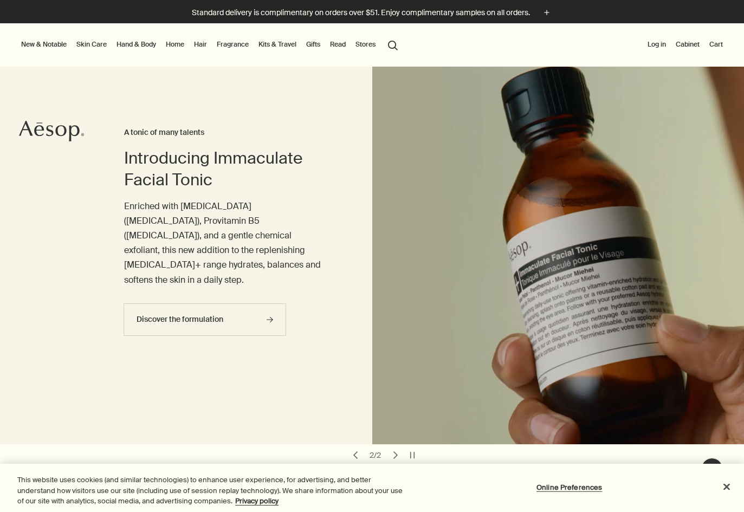
click at [395, 49] on button "search Search" at bounding box center [393, 44] width 20 height 21
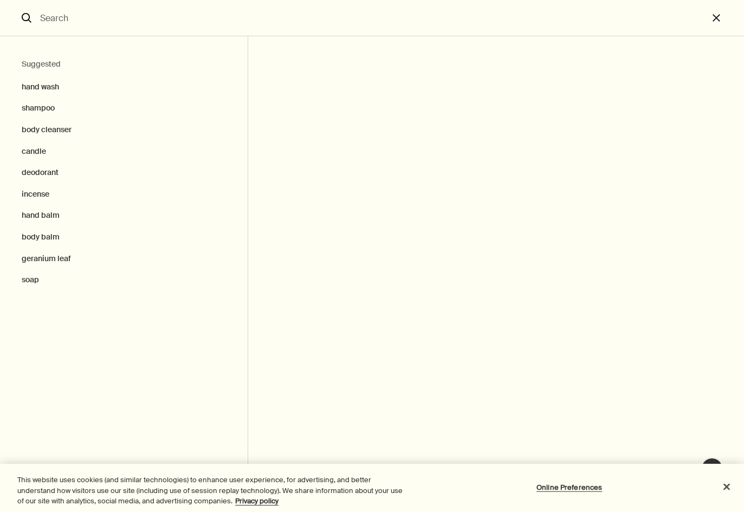
click at [172, 8] on input "Search" at bounding box center [372, 18] width 673 height 36
click at [172, 17] on input "Search" at bounding box center [372, 18] width 673 height 36
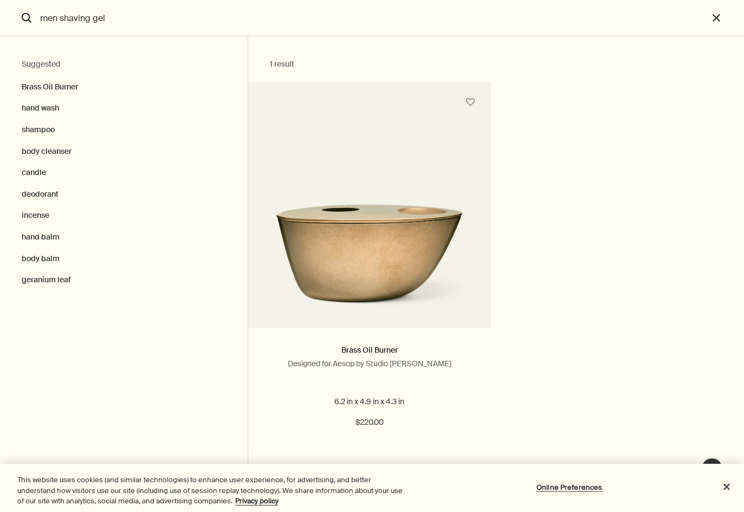
type input "men shaving gel"
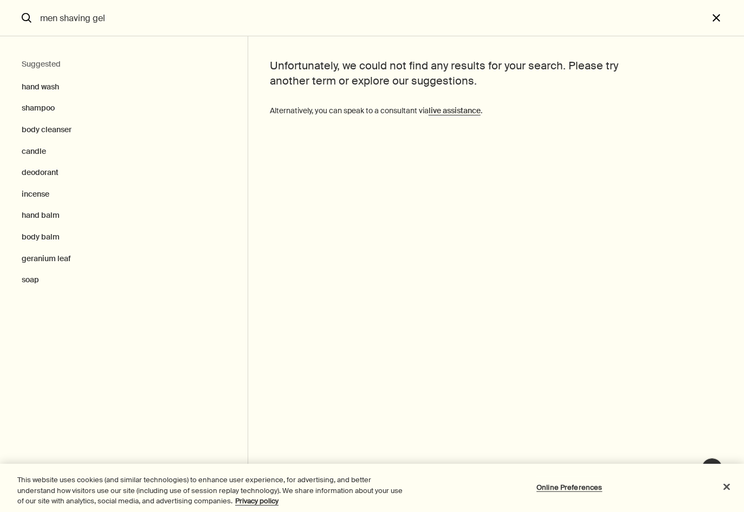
click at [710, 27] on button "close" at bounding box center [727, 18] width 36 height 36
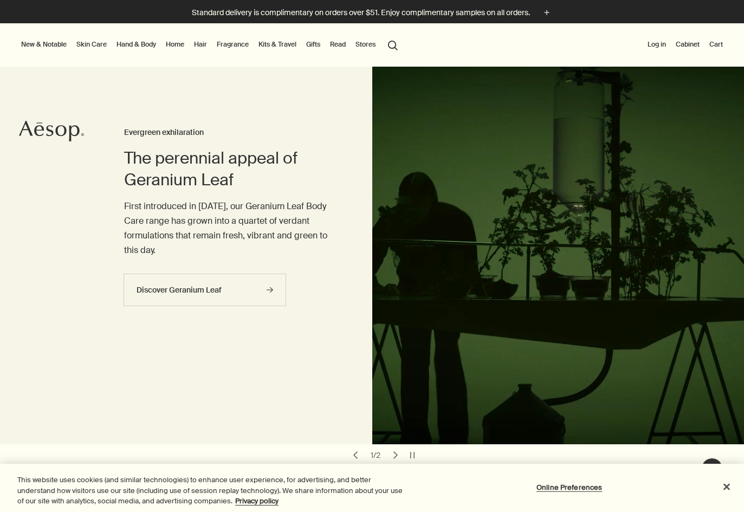
click at [88, 45] on link "Skin Care" at bounding box center [91, 44] width 35 height 13
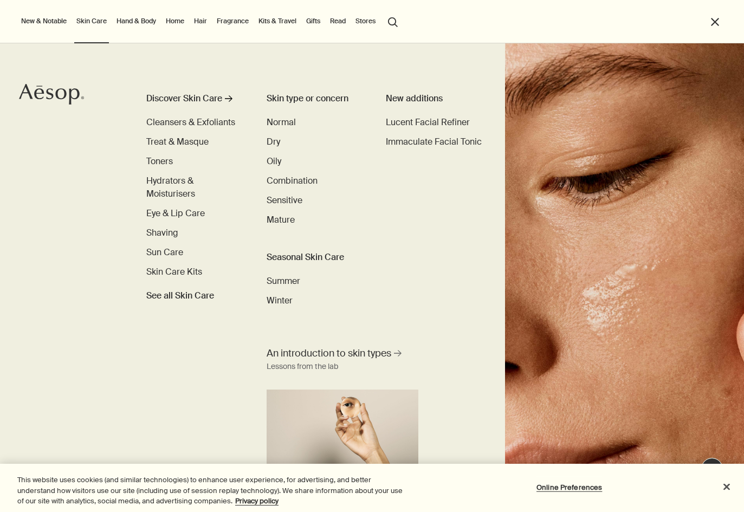
click at [43, 34] on li "New & Notable New additions Evergreen Exhilaration Lucent Facial Refiner Eleos …" at bounding box center [44, 21] width 50 height 43
click at [43, 25] on button "New & Notable" at bounding box center [44, 21] width 50 height 13
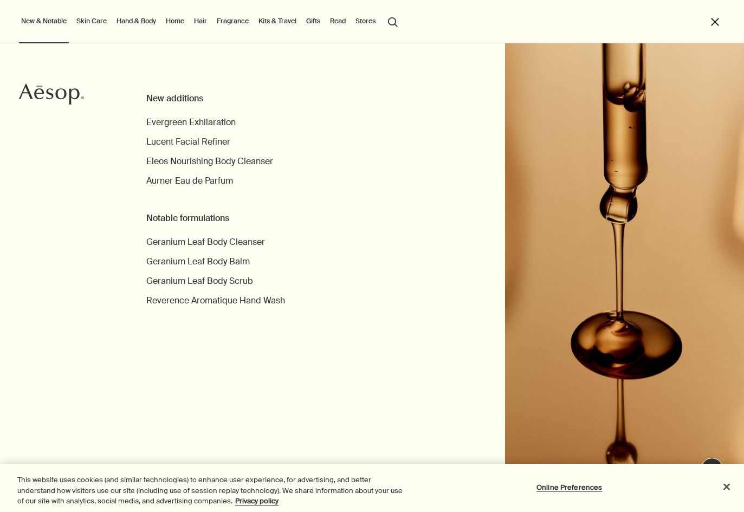
click at [19, 15] on button "New & Notable" at bounding box center [44, 21] width 50 height 13
